Goal: Task Accomplishment & Management: Manage account settings

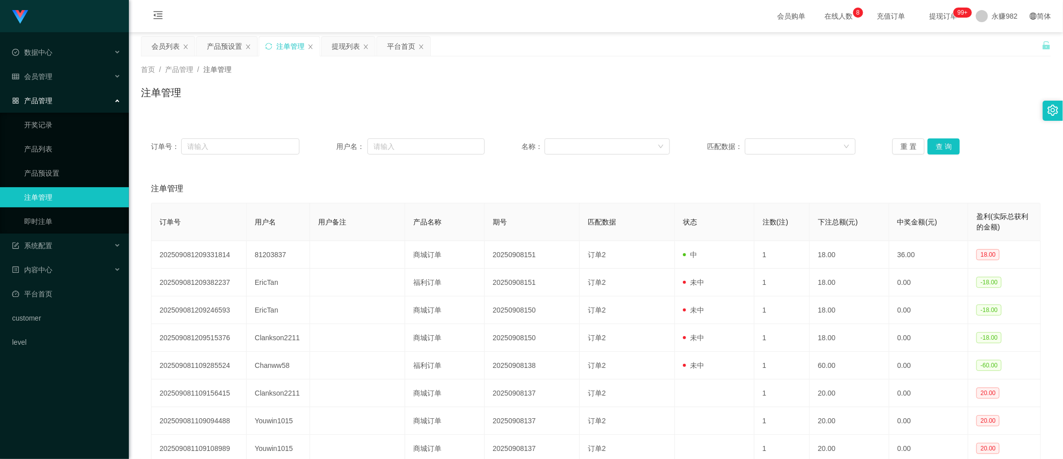
click at [169, 38] on div "会员列表" at bounding box center [165, 46] width 28 height 19
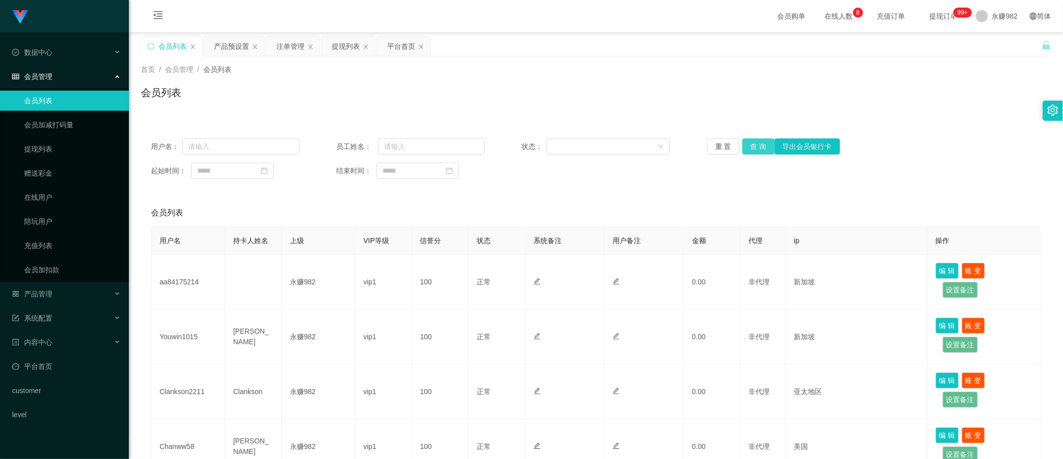
click at [748, 139] on button "查 询" at bounding box center [758, 146] width 32 height 16
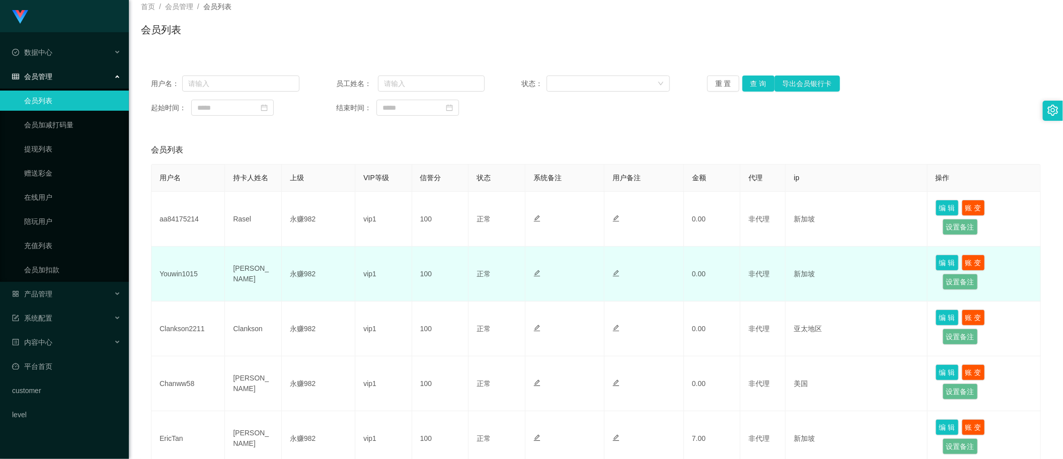
scroll to position [126, 0]
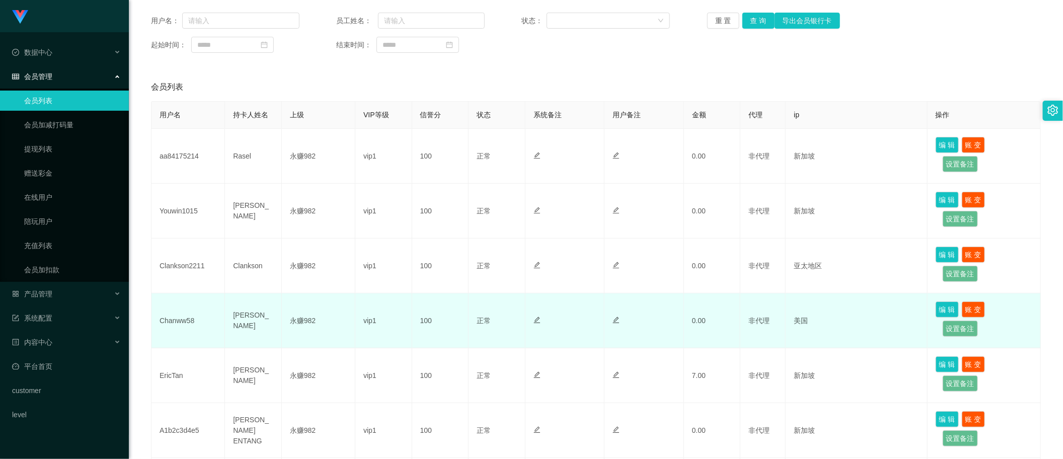
click at [177, 323] on td "Chanww58" at bounding box center [187, 320] width 73 height 55
copy td "Chanww58"
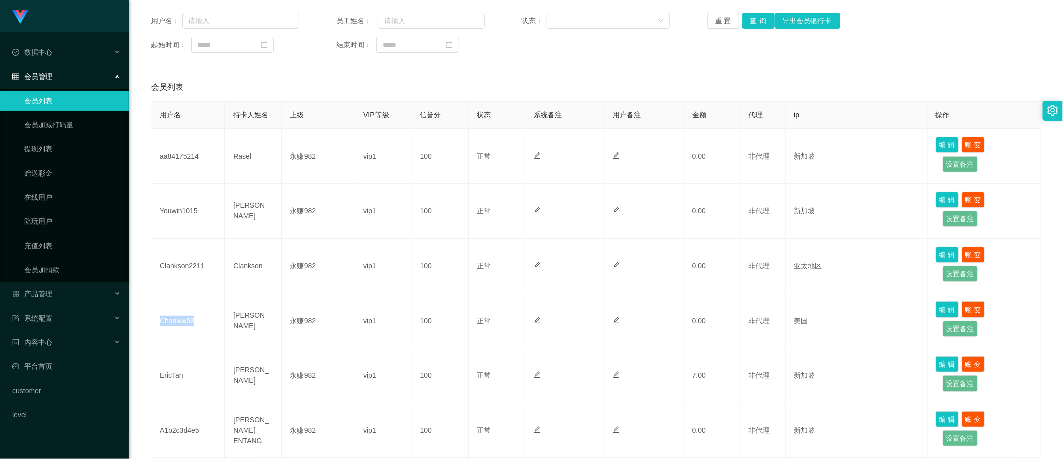
drag, startPoint x: 577, startPoint y: 48, endPoint x: 668, endPoint y: 18, distance: 96.4
click at [577, 48] on div "起始时间： 结束时间：" at bounding box center [596, 45] width 890 height 16
click at [756, 26] on button "查 询" at bounding box center [758, 21] width 32 height 16
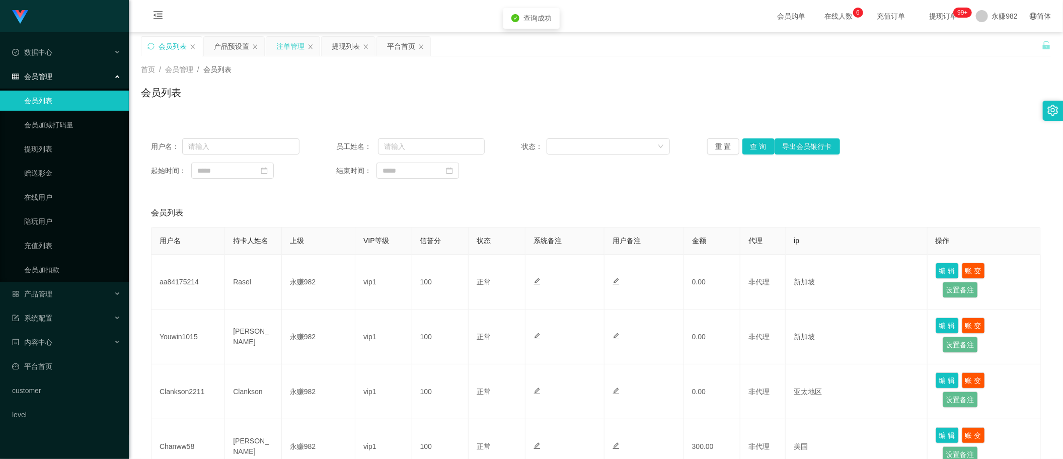
click at [288, 50] on div "注单管理" at bounding box center [290, 46] width 28 height 19
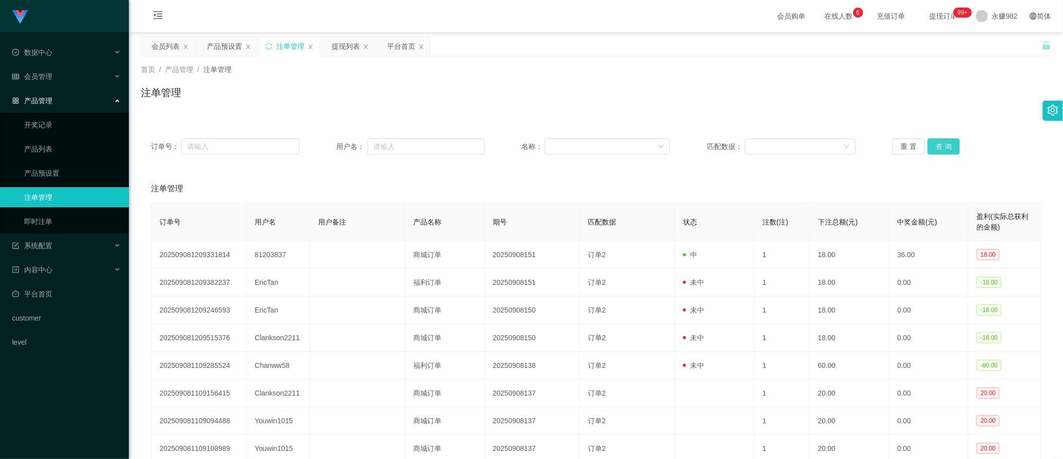
click at [949, 144] on button "查 询" at bounding box center [944, 146] width 32 height 16
click at [345, 51] on div "提现列表" at bounding box center [346, 46] width 28 height 19
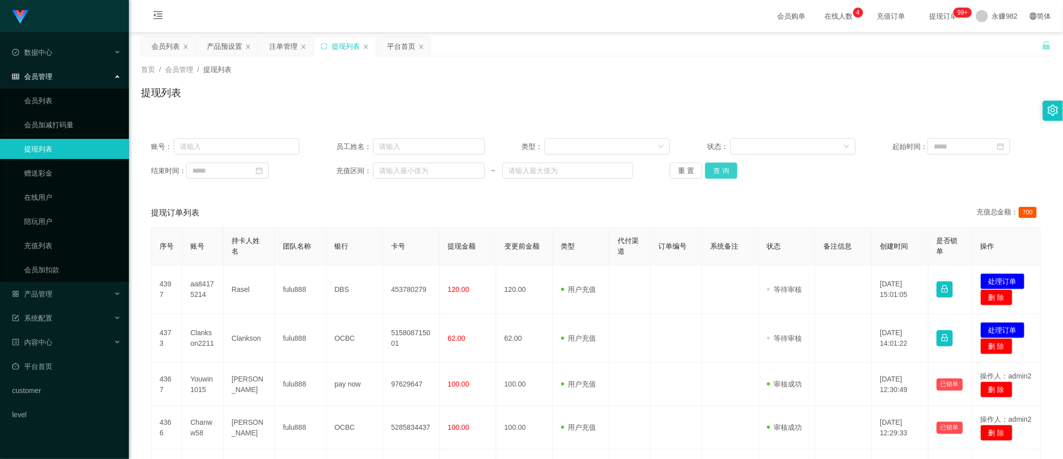
click at [719, 167] on button "查 询" at bounding box center [721, 171] width 32 height 16
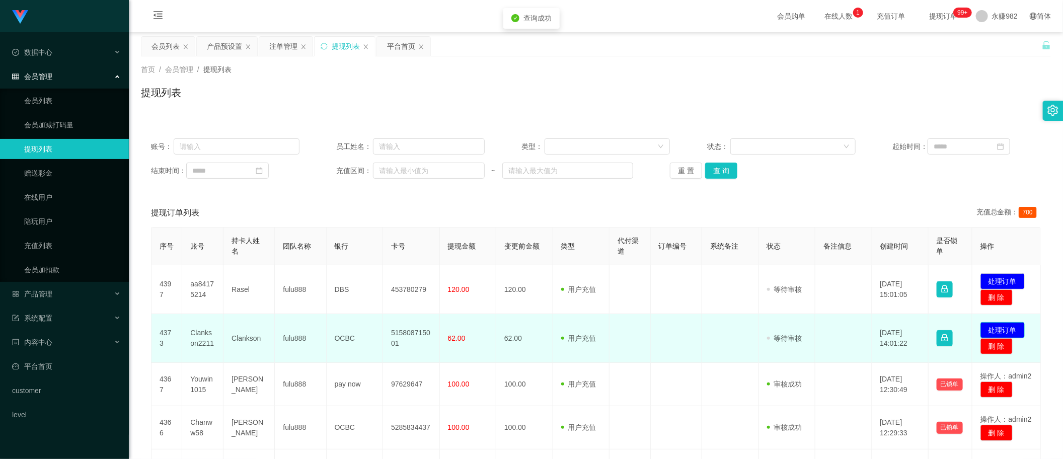
click at [994, 332] on button "处理订单" at bounding box center [1002, 330] width 44 height 16
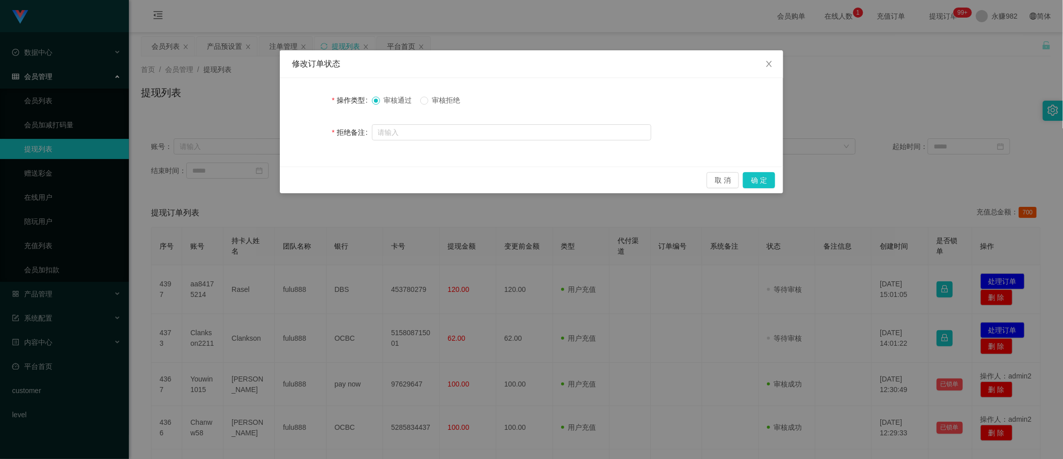
click at [459, 100] on span "审核拒绝" at bounding box center [446, 100] width 36 height 8
click at [713, 180] on button "取 消" at bounding box center [723, 180] width 32 height 16
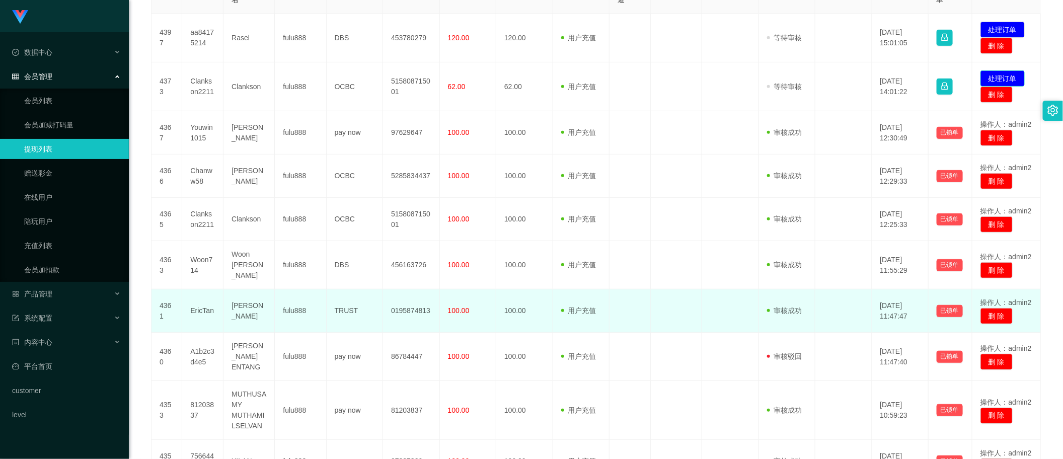
scroll to position [346, 0]
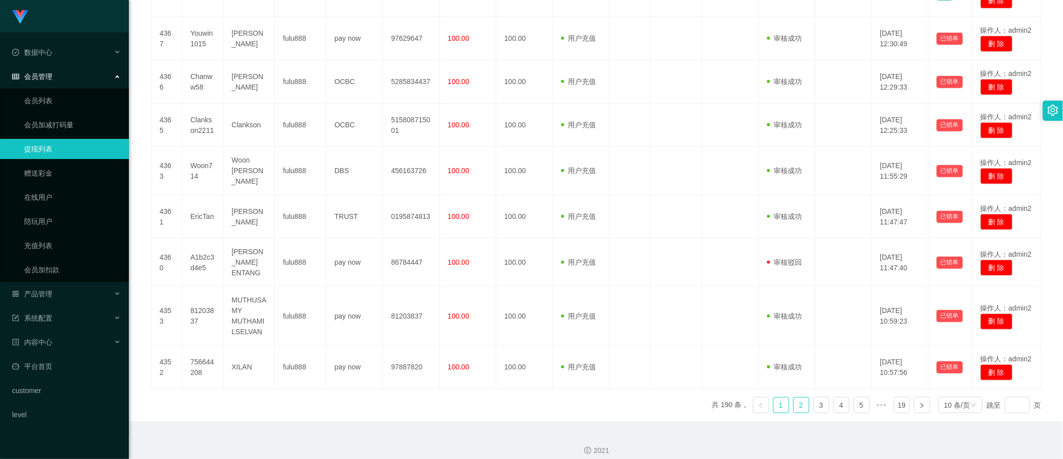
click at [794, 398] on link "2" at bounding box center [801, 405] width 15 height 15
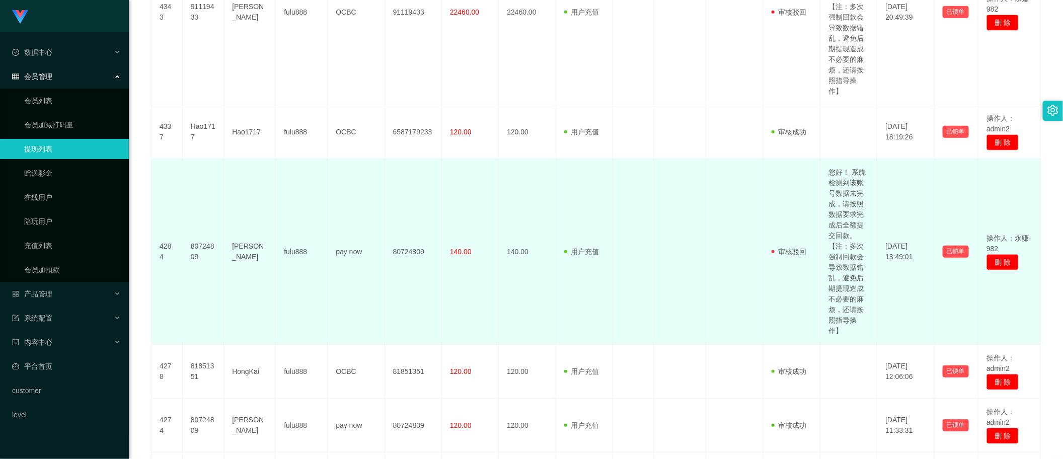
click at [849, 235] on td "您好！ 系统检测到该账号数据未完成，请按照数据要求完成后全额提交回款。【注：多次强制回款会导致数据错乱，避免后期提现造成不必要的麻烦，还请按照指导操作】" at bounding box center [848, 252] width 57 height 186
copy td "您好！ 系统检测到该账号数据未完成，请按照数据要求完成后全额提交回款。【注：多次强制回款会导致数据错乱，避免后期提现造成不必要的麻烦，还请按照指导操作】"
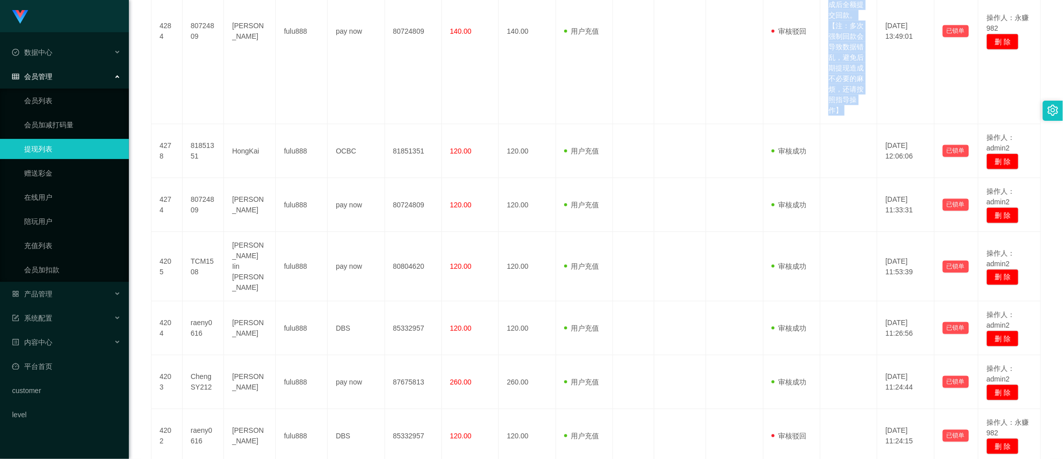
scroll to position [688, 0]
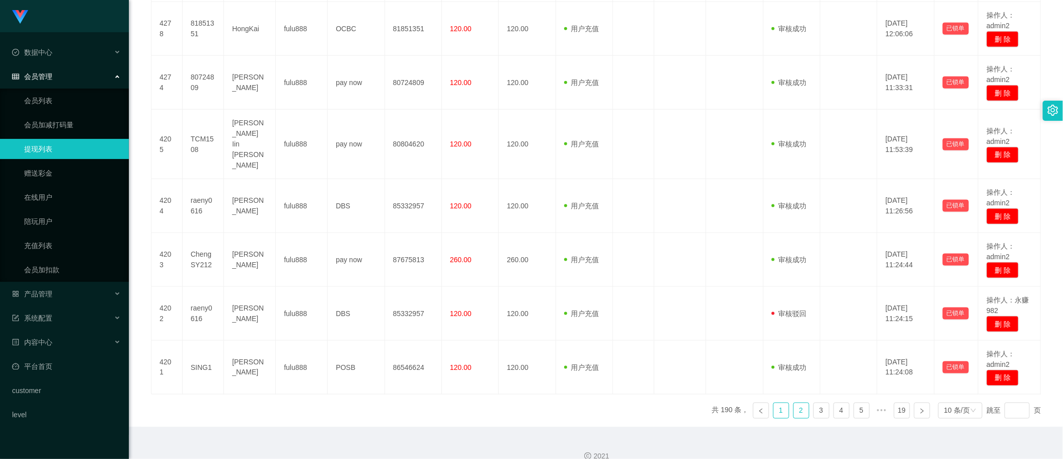
click at [774, 403] on link "1" at bounding box center [781, 410] width 15 height 15
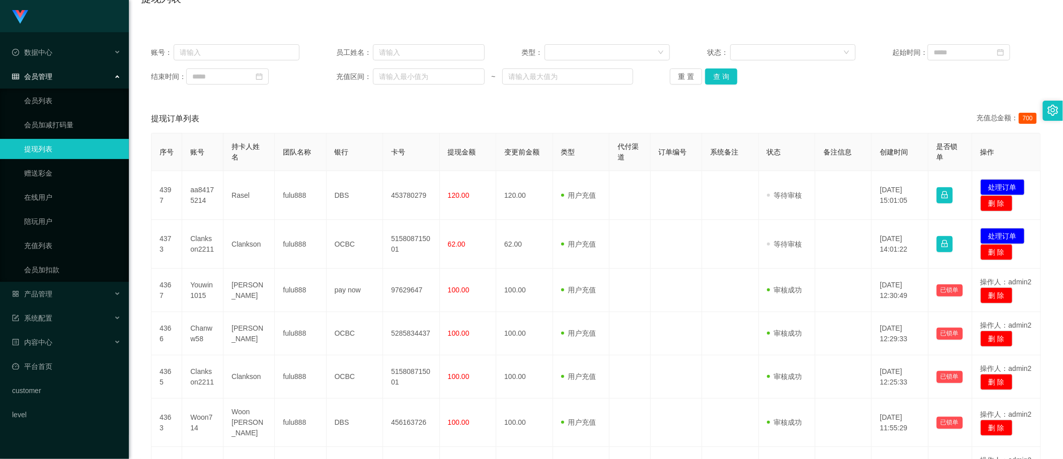
scroll to position [0, 0]
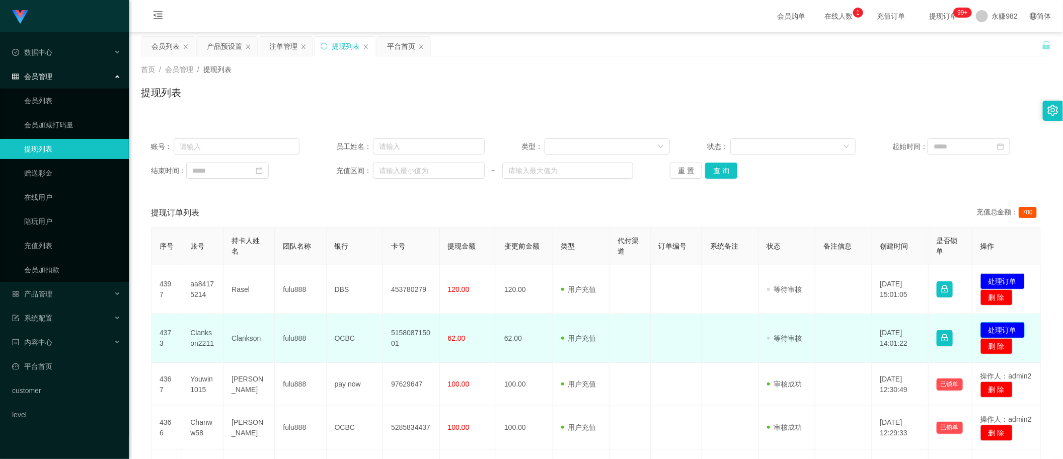
click at [984, 331] on button "处理订单" at bounding box center [1002, 330] width 44 height 16
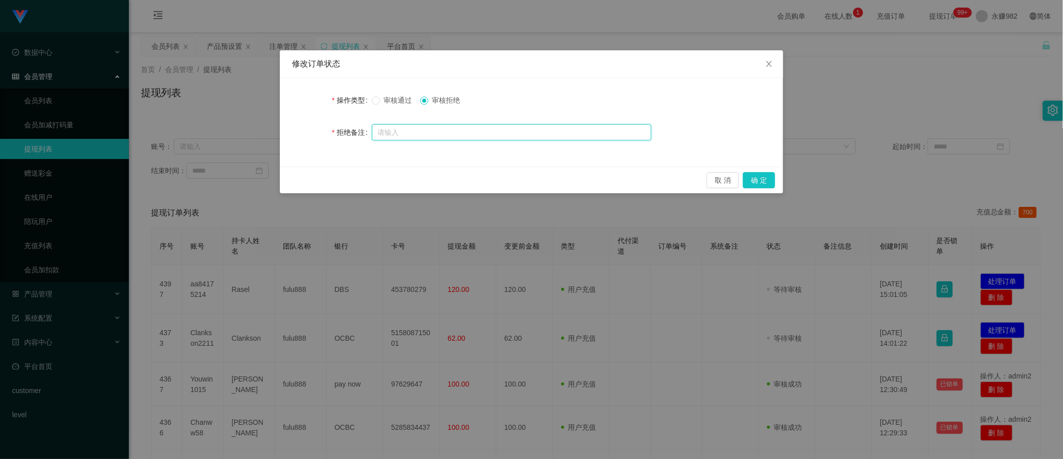
click at [431, 131] on input "text" at bounding box center [511, 132] width 279 height 16
paste input "您好！ 系统检测到该账号数据未完成，请按照数据要求完成后全额提交回款。【注：多次强制回款会导致数据错乱，避免后期提现造成不必要的麻烦，还请按照指导操作】"
type input "您好！ 系统检测到该账号数据未完成，请按照数据要求完成后全额提交回款。【注：多次强制回款会导致数据错乱，避免后期提现造成不必要的麻烦，还请按照指导操作】"
click at [763, 181] on button "确 定" at bounding box center [759, 180] width 32 height 16
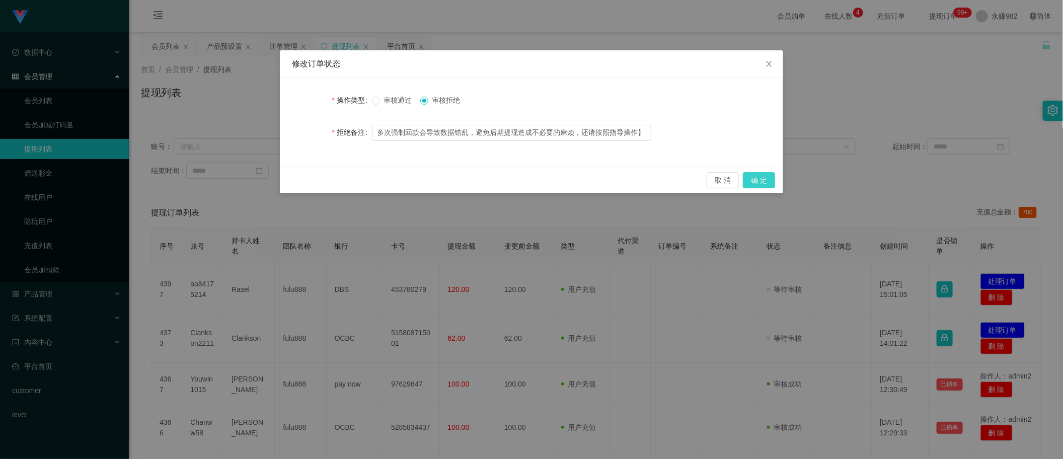
scroll to position [0, 0]
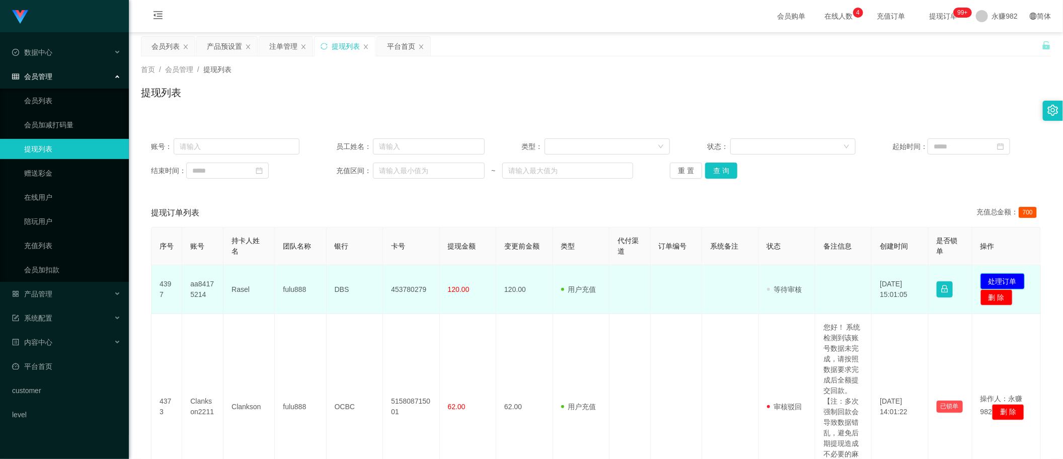
click at [1008, 277] on button "处理订单" at bounding box center [1002, 281] width 44 height 16
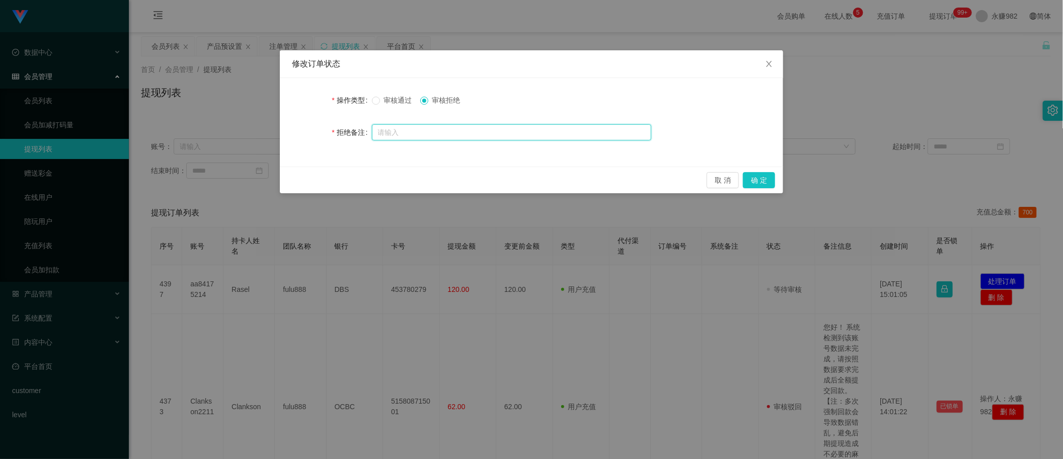
drag, startPoint x: 462, startPoint y: 129, endPoint x: 467, endPoint y: 131, distance: 5.4
click at [462, 129] on input "text" at bounding box center [511, 132] width 279 height 16
paste input "您好！ 系统检测到该账号数据未完成，请按照数据要求完成后全额提交回款。【注：多次强制回款会导致数据错乱，避免后期提现造成不必要的麻烦，还请按照指导操作】"
type input "您好！ 系统检测到该账号数据未完成，请按照数据要求完成后全额提交回款。【注：多次强制回款会导致数据错乱，避免后期提现造成不必要的麻烦，还请按照指导操作】"
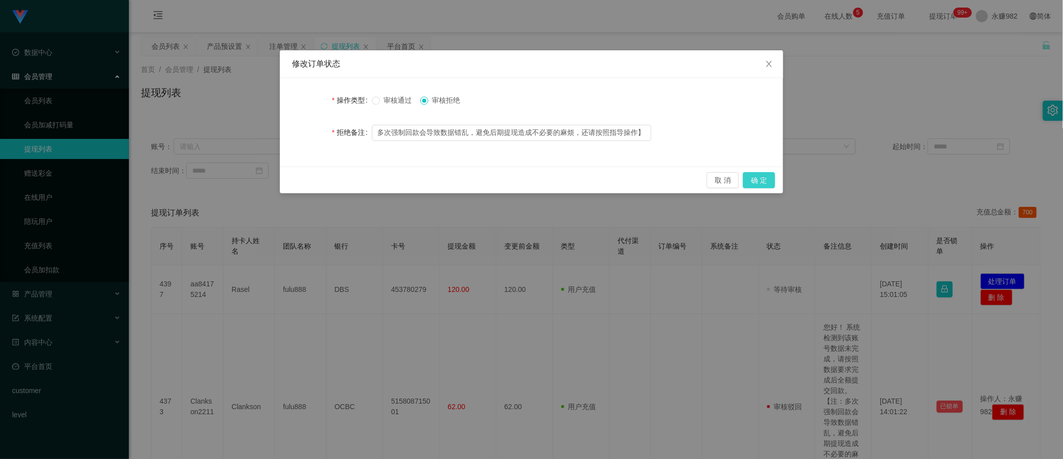
click at [748, 183] on button "确 定" at bounding box center [759, 180] width 32 height 16
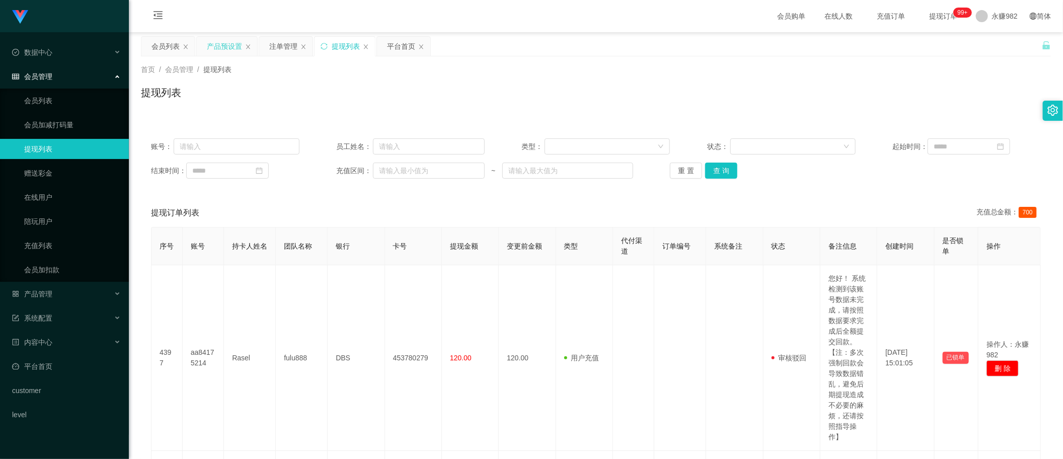
click at [226, 50] on div "产品预设置" at bounding box center [224, 46] width 35 height 19
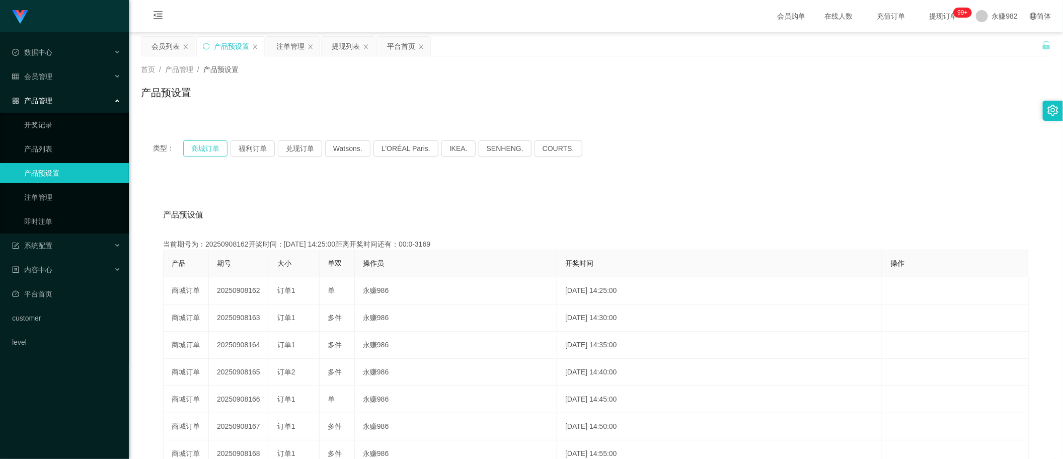
drag, startPoint x: 202, startPoint y: 150, endPoint x: 208, endPoint y: 156, distance: 8.2
click at [202, 151] on button "商城订单" at bounding box center [205, 148] width 44 height 16
click at [246, 150] on button "福利订单" at bounding box center [253, 148] width 44 height 16
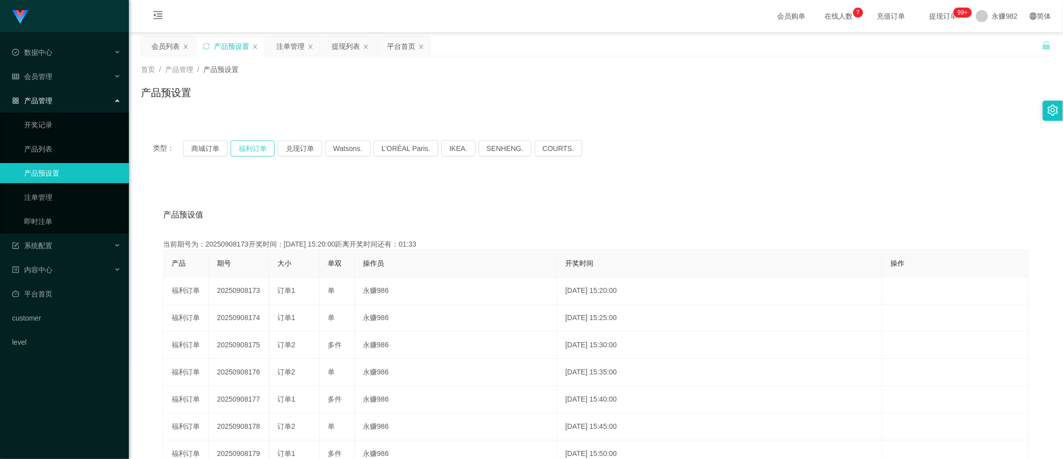
click at [245, 142] on button "福利订单" at bounding box center [253, 148] width 44 height 16
click at [294, 46] on div "注单管理" at bounding box center [290, 46] width 28 height 19
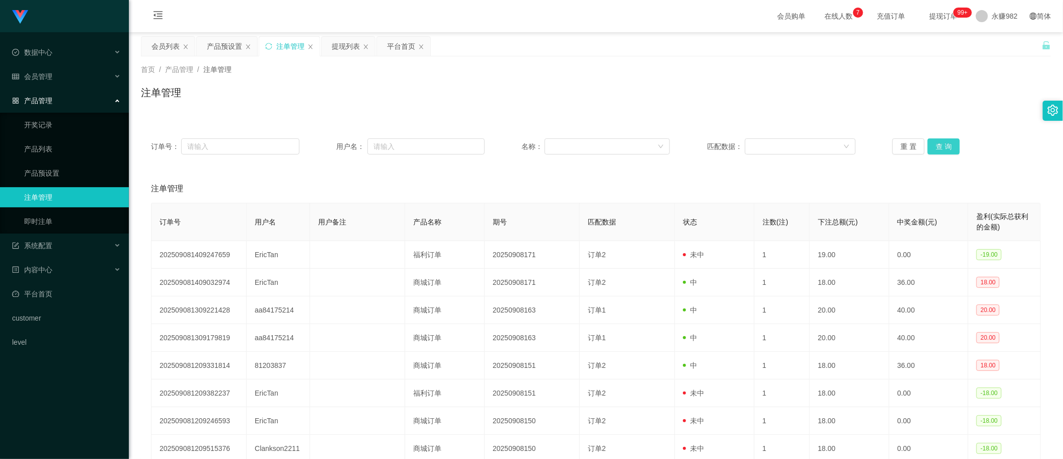
click at [944, 150] on button "查 询" at bounding box center [944, 146] width 32 height 16
click at [674, 102] on div "注单管理" at bounding box center [596, 96] width 910 height 23
click at [942, 149] on button "查 询" at bounding box center [944, 146] width 32 height 16
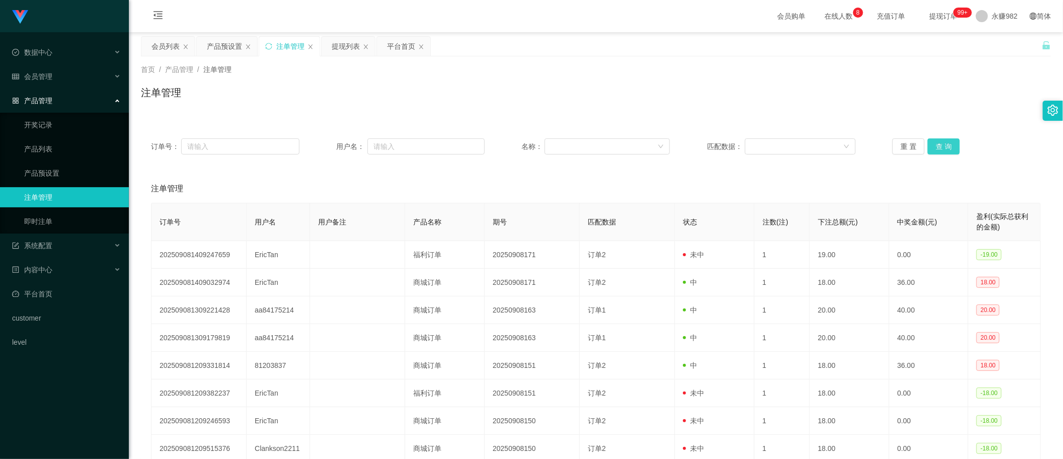
click at [942, 149] on button "查 询" at bounding box center [944, 146] width 32 height 16
click at [950, 147] on button "查 询" at bounding box center [944, 146] width 32 height 16
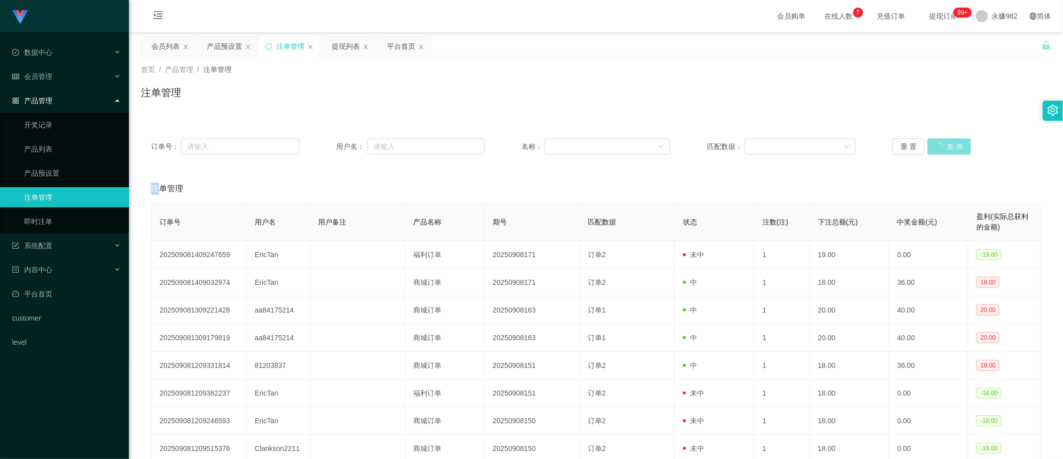
click at [950, 147] on div "重 置 查 询" at bounding box center [966, 146] width 148 height 16
click at [950, 147] on button "查 询" at bounding box center [944, 146] width 32 height 16
click at [942, 145] on button "查 询" at bounding box center [944, 146] width 32 height 16
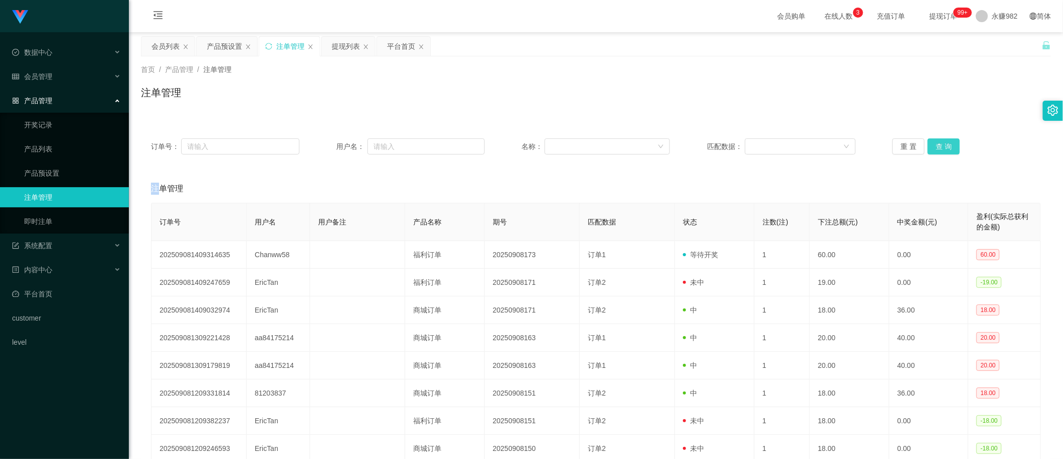
click at [942, 145] on button "查 询" at bounding box center [944, 146] width 32 height 16
click at [942, 145] on div "重 置 查 询" at bounding box center [966, 146] width 148 height 16
click at [942, 145] on button "查 询" at bounding box center [944, 146] width 32 height 16
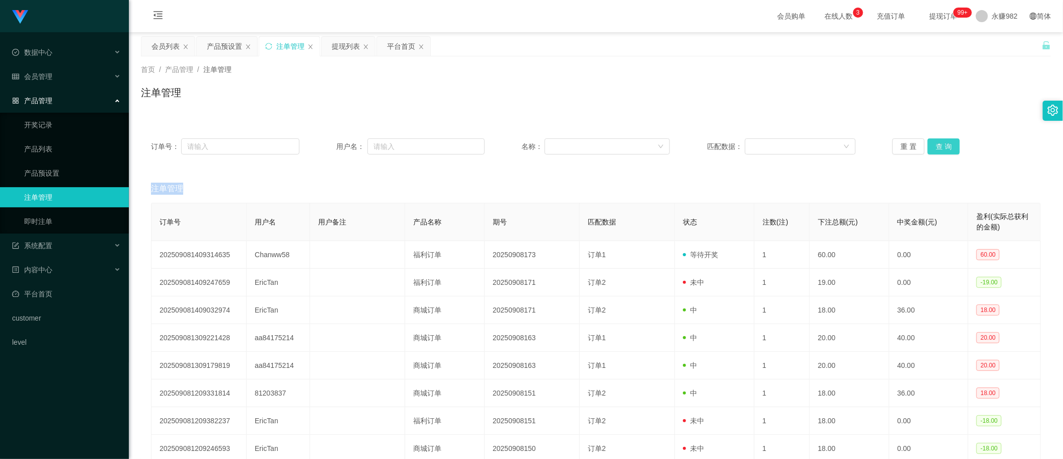
click at [942, 145] on button "查 询" at bounding box center [944, 146] width 32 height 16
click at [942, 145] on div "重 置 查 询" at bounding box center [966, 146] width 148 height 16
click at [942, 145] on button "查 询" at bounding box center [944, 146] width 32 height 16
click at [942, 145] on div "重 置 查 询" at bounding box center [966, 146] width 148 height 16
click at [942, 145] on button "查 询" at bounding box center [944, 146] width 32 height 16
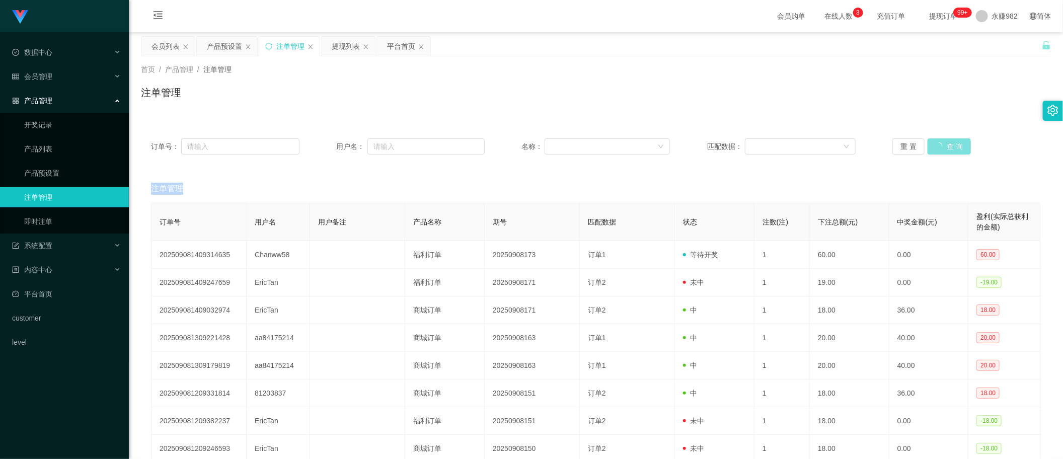
click at [942, 145] on div "重 置 查 询" at bounding box center [966, 146] width 148 height 16
click at [942, 145] on button "查 询" at bounding box center [944, 146] width 32 height 16
click at [934, 144] on button "查 询" at bounding box center [944, 146] width 32 height 16
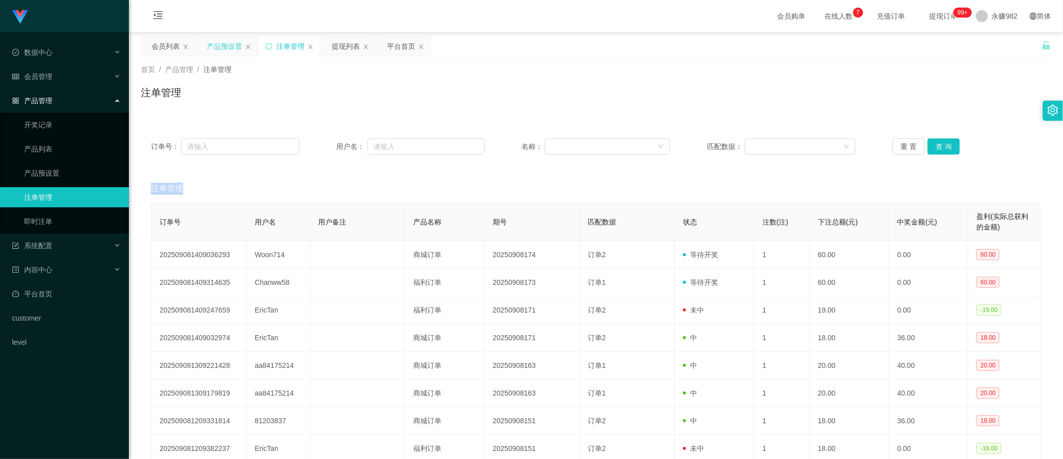
click at [229, 45] on div "产品预设置" at bounding box center [224, 46] width 35 height 19
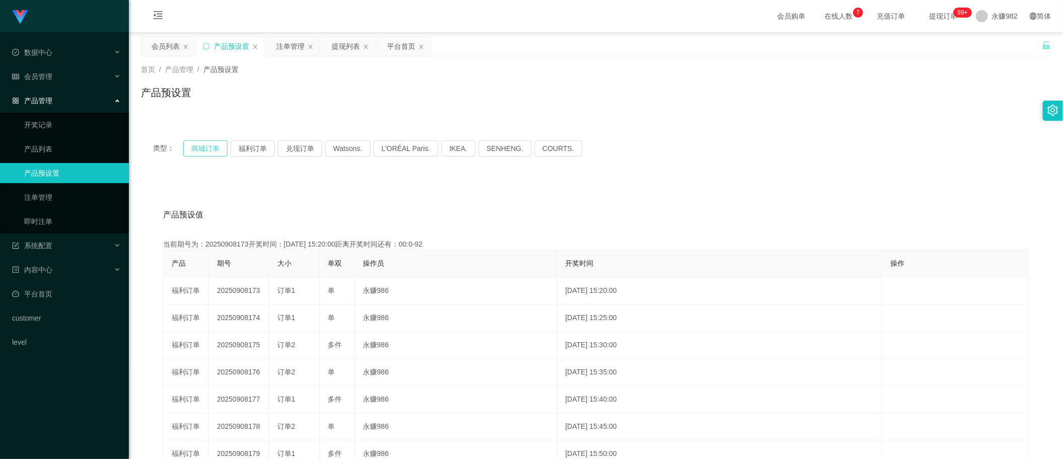
click at [206, 149] on button "商城订单" at bounding box center [205, 148] width 44 height 16
click at [207, 150] on button "商城订单" at bounding box center [205, 148] width 44 height 16
click at [253, 146] on button "福利订单" at bounding box center [253, 148] width 44 height 16
click at [287, 49] on div "注单管理" at bounding box center [290, 46] width 28 height 19
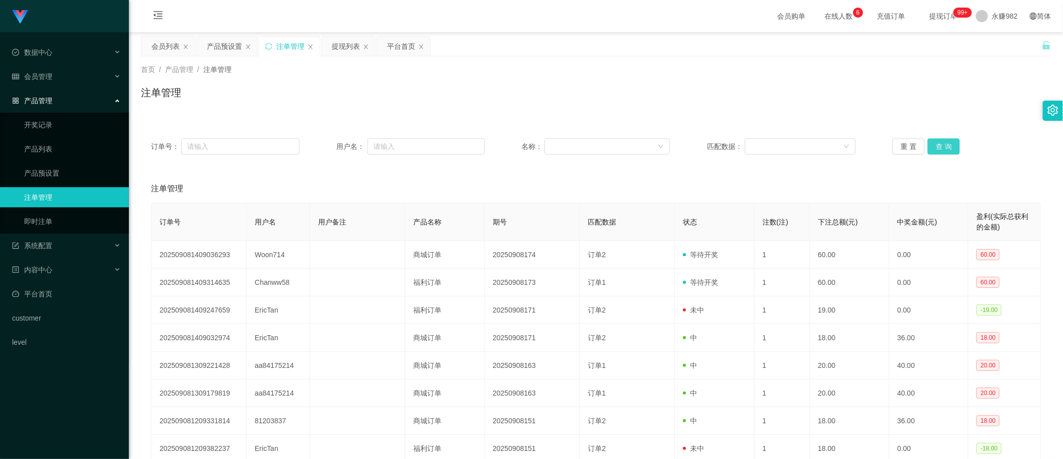
click at [945, 146] on button "查 询" at bounding box center [944, 146] width 32 height 16
click at [945, 146] on div "重 置 查 询" at bounding box center [966, 146] width 148 height 16
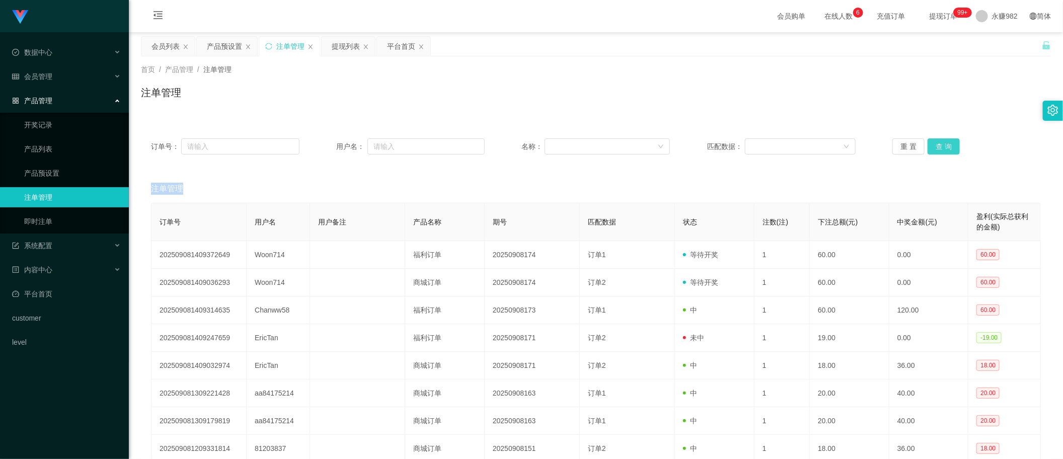
click at [945, 146] on button "查 询" at bounding box center [944, 146] width 32 height 16
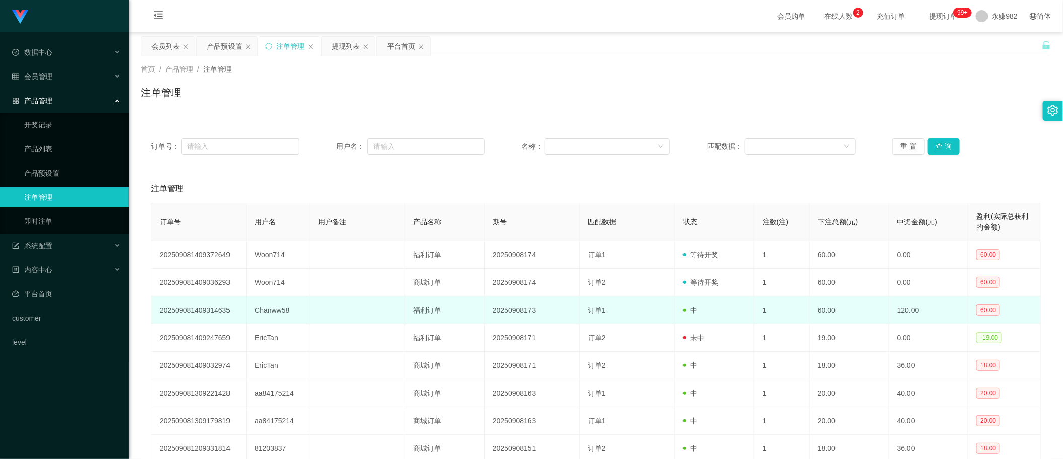
click at [278, 313] on td "Chanww58" at bounding box center [278, 310] width 63 height 28
copy td "Chanww58"
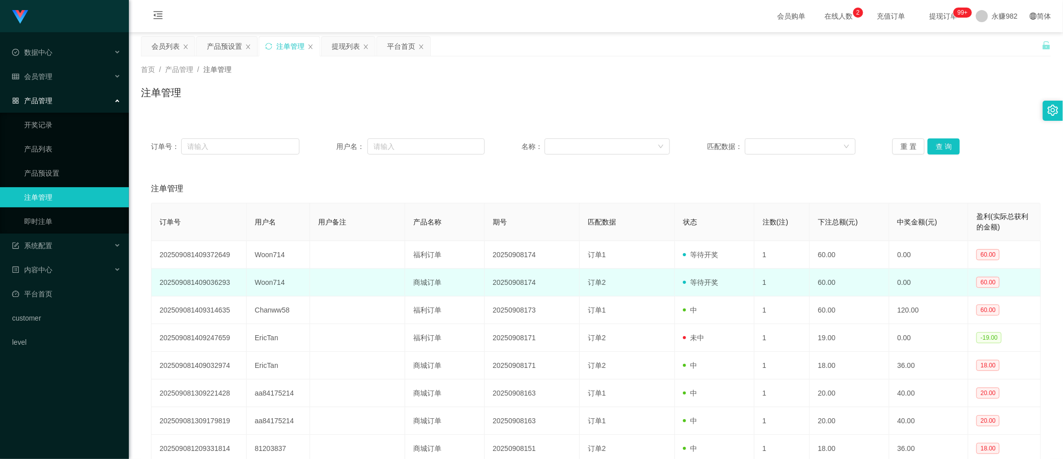
click at [493, 282] on td "20250908174" at bounding box center [532, 283] width 95 height 28
drag, startPoint x: 727, startPoint y: 314, endPoint x: 760, endPoint y: 290, distance: 40.8
click at [727, 314] on td "中" at bounding box center [715, 310] width 80 height 28
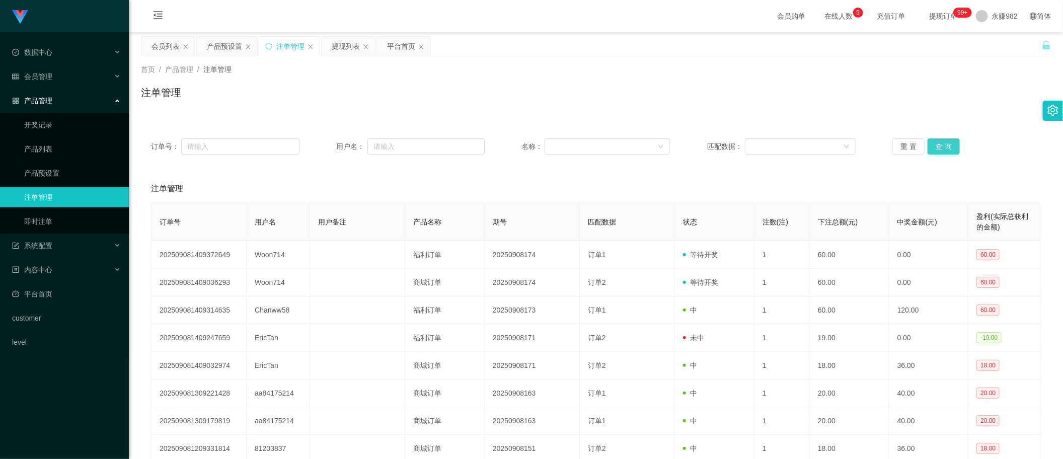
click at [936, 150] on button "查 询" at bounding box center [944, 146] width 32 height 16
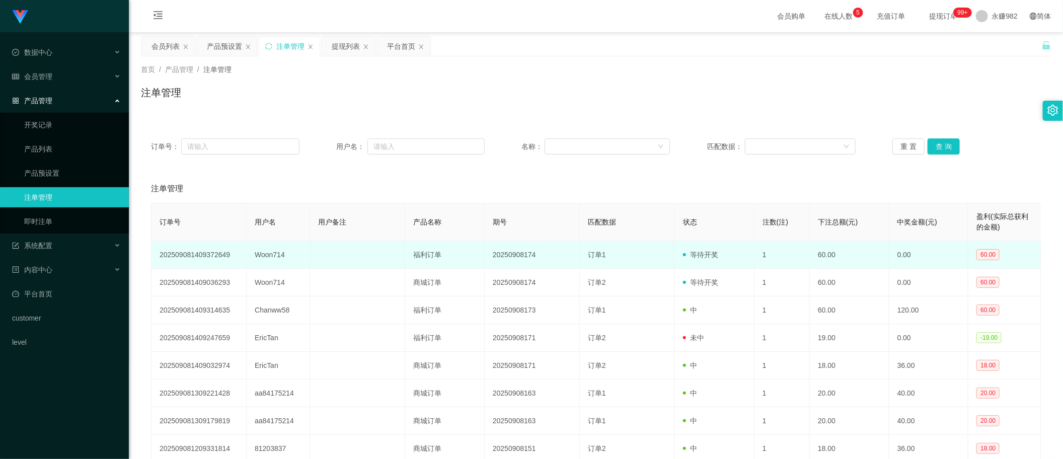
click at [268, 255] on td "Woon714" at bounding box center [278, 255] width 63 height 28
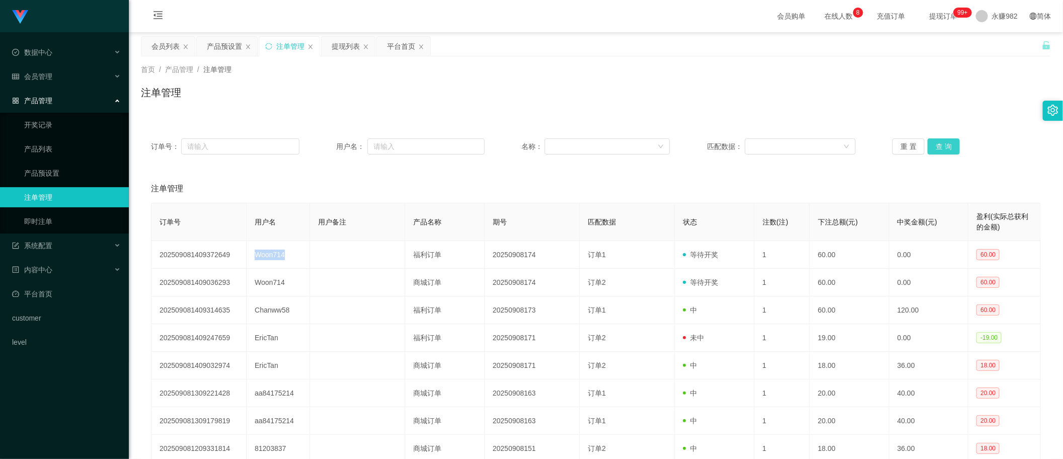
click at [948, 142] on button "查 询" at bounding box center [944, 146] width 32 height 16
click at [953, 154] on button "查 询" at bounding box center [944, 146] width 32 height 16
click at [938, 144] on button "查 询" at bounding box center [944, 146] width 32 height 16
click at [152, 48] on div "会员列表" at bounding box center [165, 46] width 28 height 19
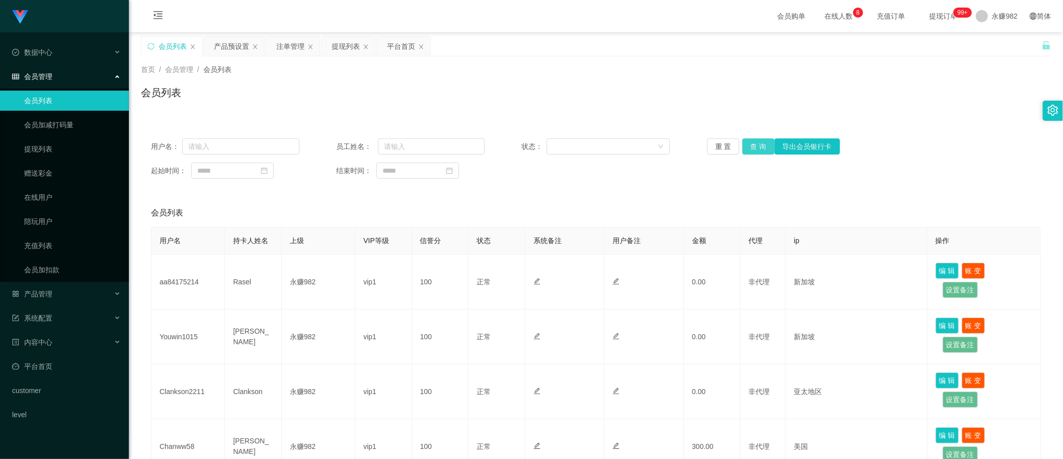
click at [743, 144] on button "查 询" at bounding box center [758, 146] width 32 height 16
click at [346, 46] on div "提现列表" at bounding box center [346, 46] width 28 height 19
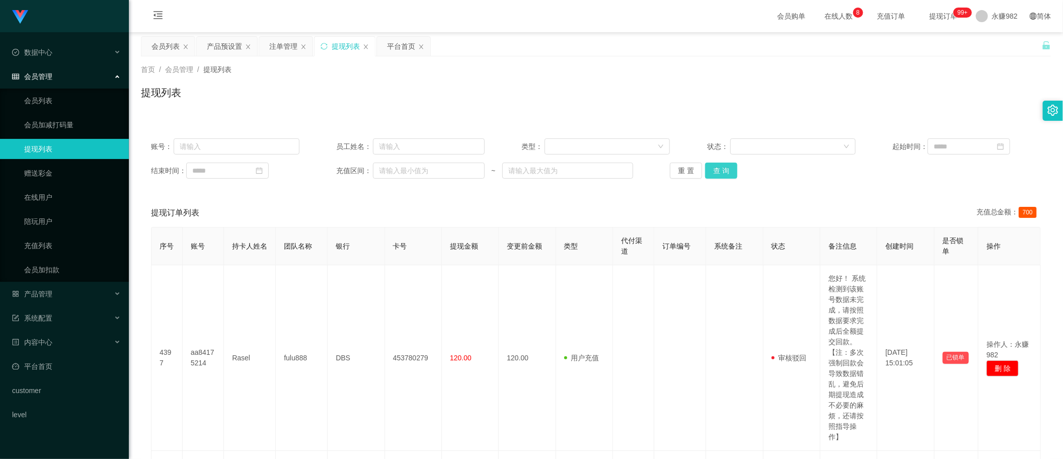
click at [713, 173] on button "查 询" at bounding box center [721, 171] width 32 height 16
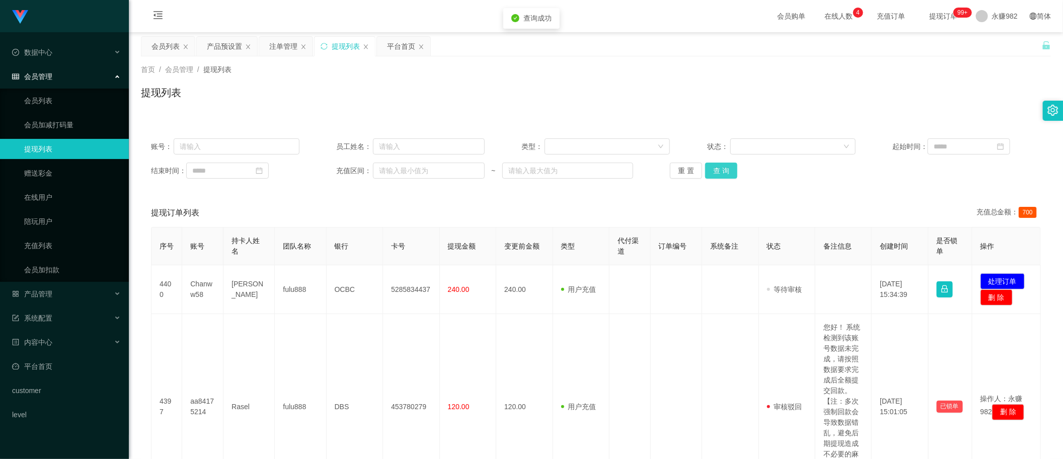
click at [713, 173] on button "查 询" at bounding box center [721, 171] width 32 height 16
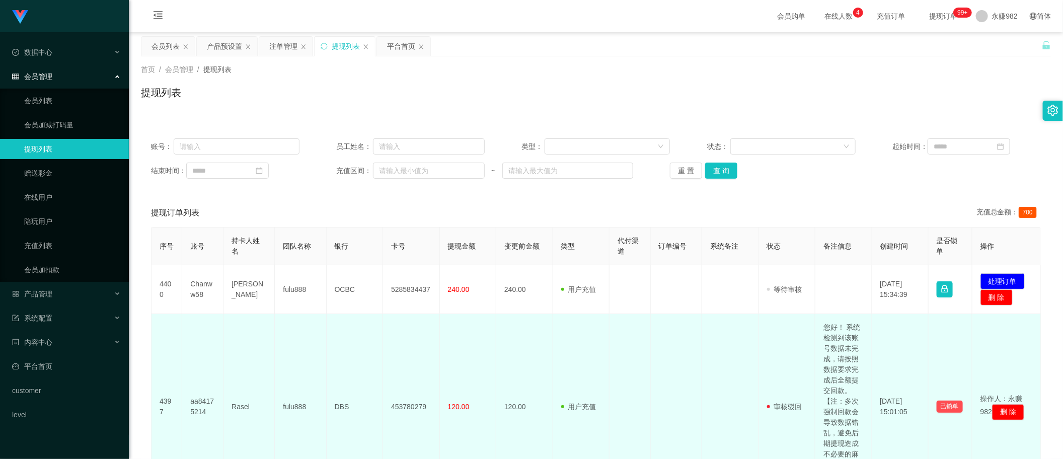
click at [838, 361] on td "您好！ 系统检测到该账号数据未完成，请按照数据要求完成后全额提交回款。【注：多次强制回款会导致数据错乱，避免后期提现造成不必要的麻烦，还请按照指导操作】" at bounding box center [843, 407] width 56 height 186
click at [836, 363] on td "您好！ 系统检测到该账号数据未完成，请按照数据要求完成后全额提交回款。【注：多次强制回款会导致数据错乱，避免后期提现造成不必要的麻烦，还请按照指导操作】" at bounding box center [843, 407] width 56 height 186
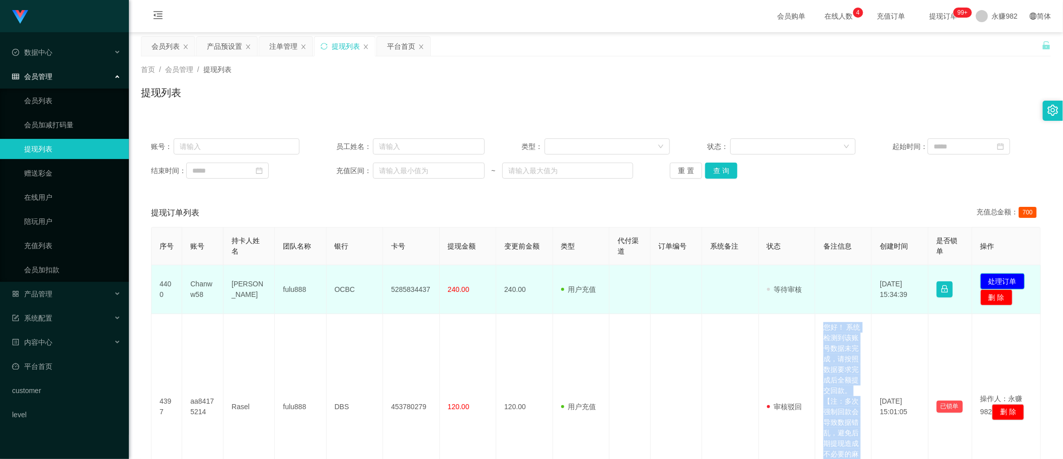
click at [1008, 280] on button "处理订单" at bounding box center [1002, 281] width 44 height 16
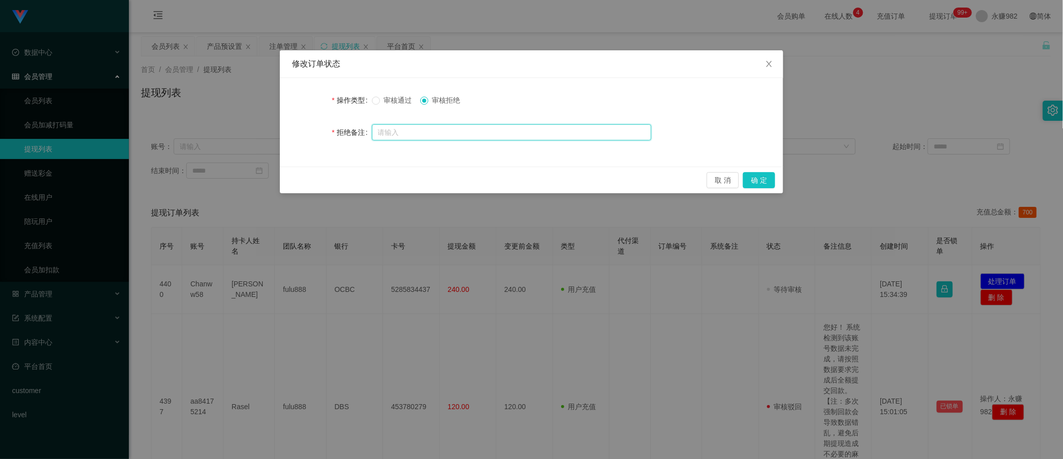
click at [430, 131] on input "text" at bounding box center [511, 132] width 279 height 16
paste input "您好！ 系统检测到该账号数据未完成，请按照数据要求完成后全额提交回款。【注：多次强制回款会导致数据错乱，避免后期提现造成不必要的麻烦，还请按照指导操作】"
type input "您好！ 系统检测到该账号数据未完成，请按照数据要求完成后全额提交回款。【注：多次强制回款会导致数据错乱，避免后期提现造成不必要的麻烦，还请按照指导操作】"
click at [764, 175] on button "确 定" at bounding box center [759, 180] width 32 height 16
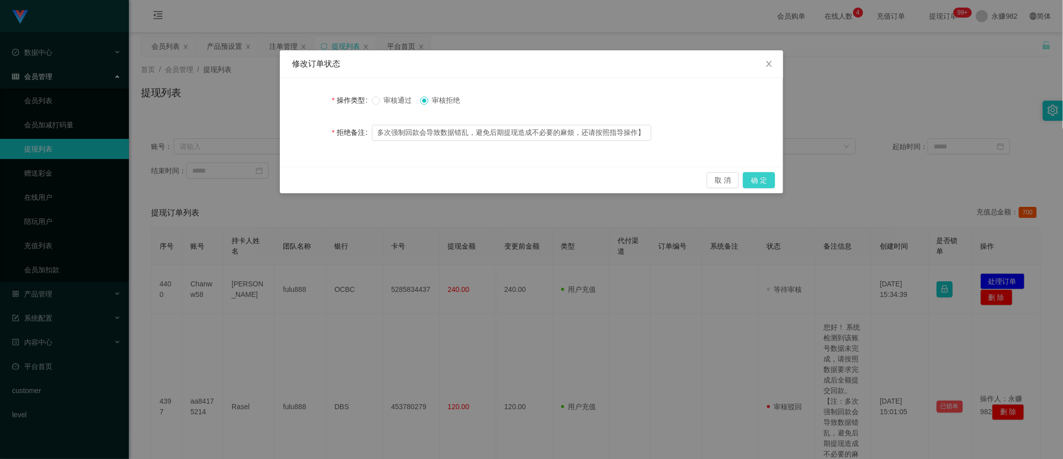
scroll to position [0, 0]
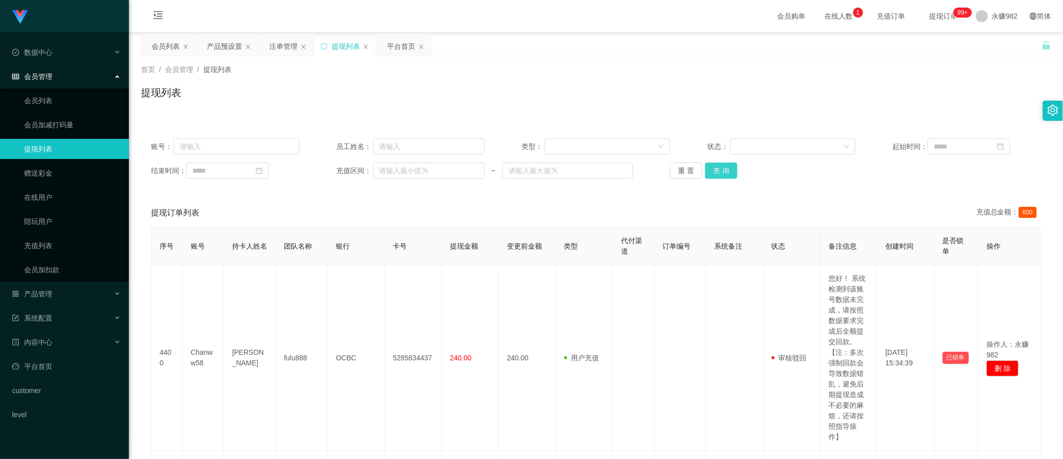
click at [726, 174] on button "查 询" at bounding box center [721, 171] width 32 height 16
click at [168, 44] on div "会员列表" at bounding box center [165, 46] width 28 height 19
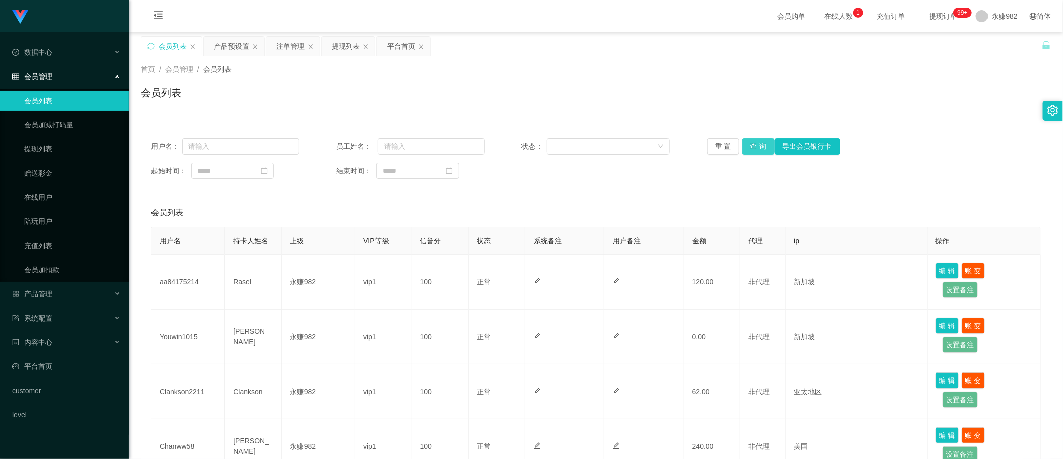
click at [758, 144] on button "查 询" at bounding box center [758, 146] width 32 height 16
click at [346, 48] on div "提现列表" at bounding box center [346, 46] width 28 height 19
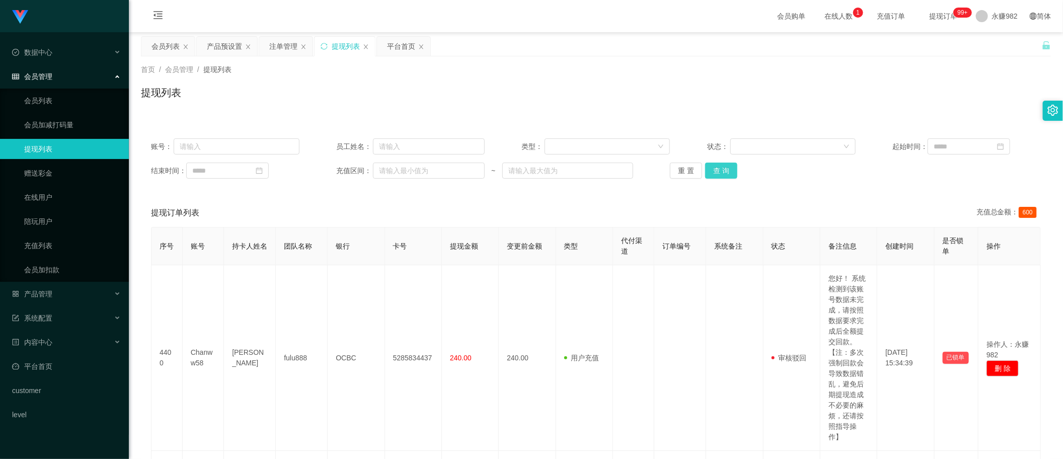
click at [714, 167] on button "查 询" at bounding box center [721, 171] width 32 height 16
